Goal: Transaction & Acquisition: Purchase product/service

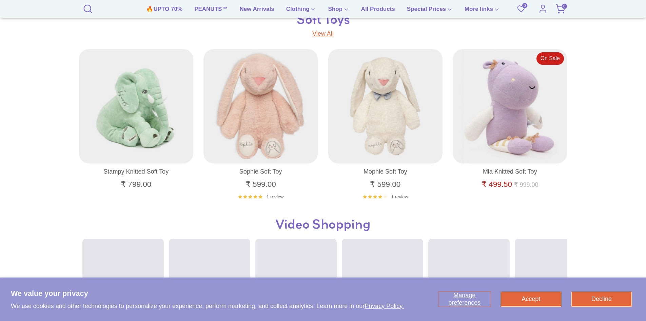
scroll to position [519, 0]
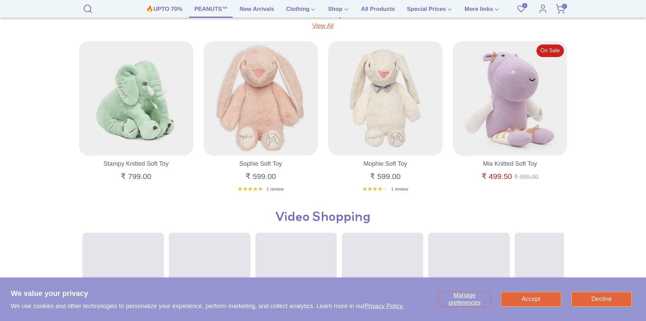
click at [209, 13] on link "PEANUTS™" at bounding box center [210, 11] width 43 height 13
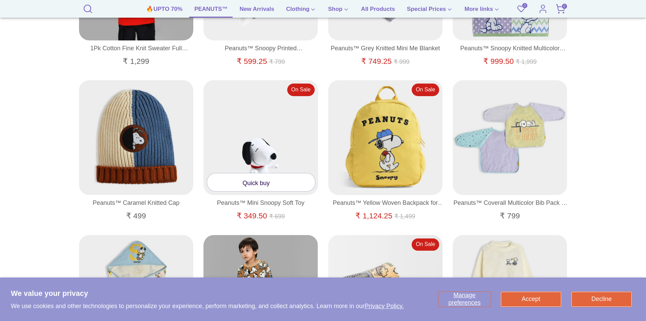
scroll to position [543, 0]
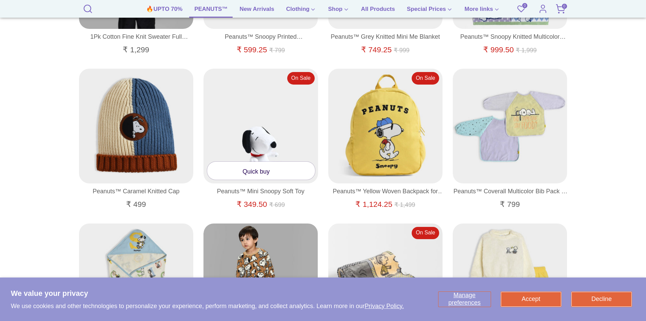
click at [257, 176] on link "Quick buy" at bounding box center [261, 170] width 108 height 18
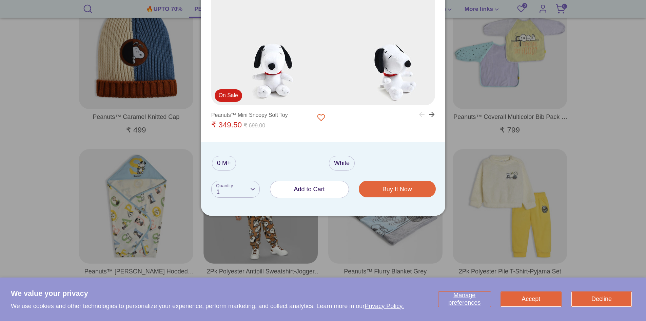
scroll to position [645, 0]
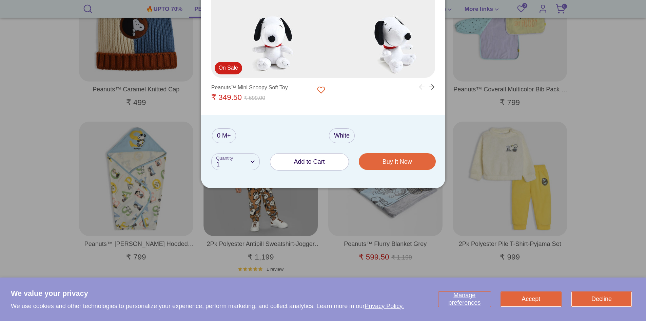
click at [312, 162] on span "Add to Cart" at bounding box center [309, 161] width 31 height 7
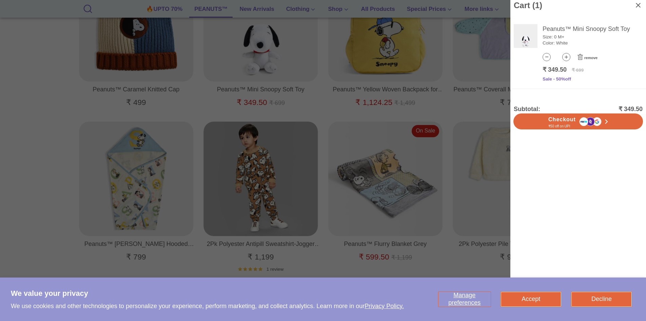
click at [638, 6] on icon at bounding box center [638, 5] width 5 height 5
